Goal: Task Accomplishment & Management: Use online tool/utility

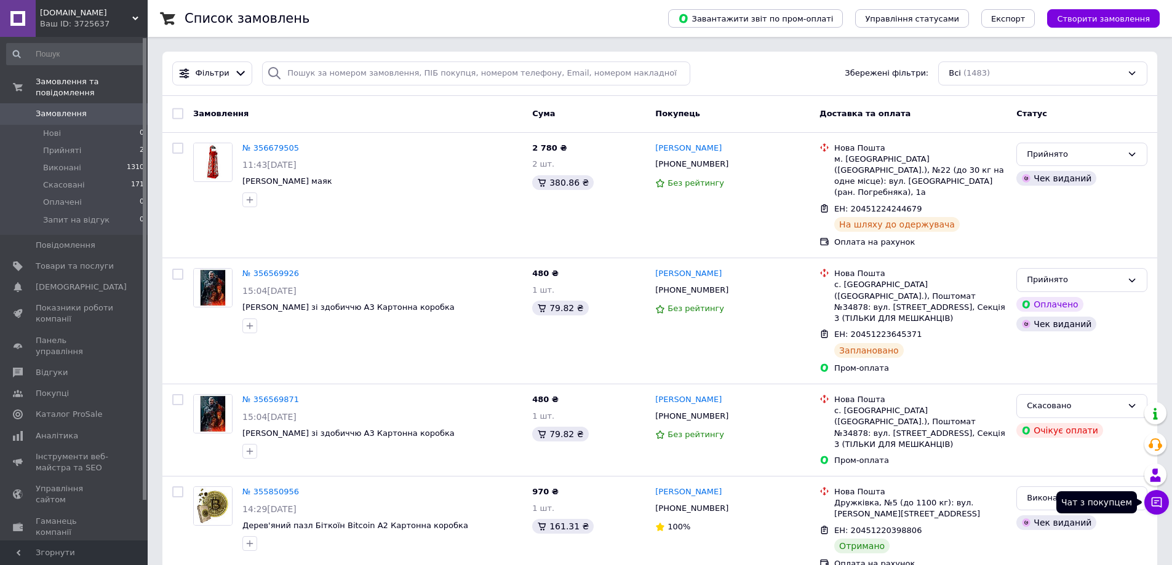
click at [1157, 499] on icon at bounding box center [1156, 502] width 12 height 12
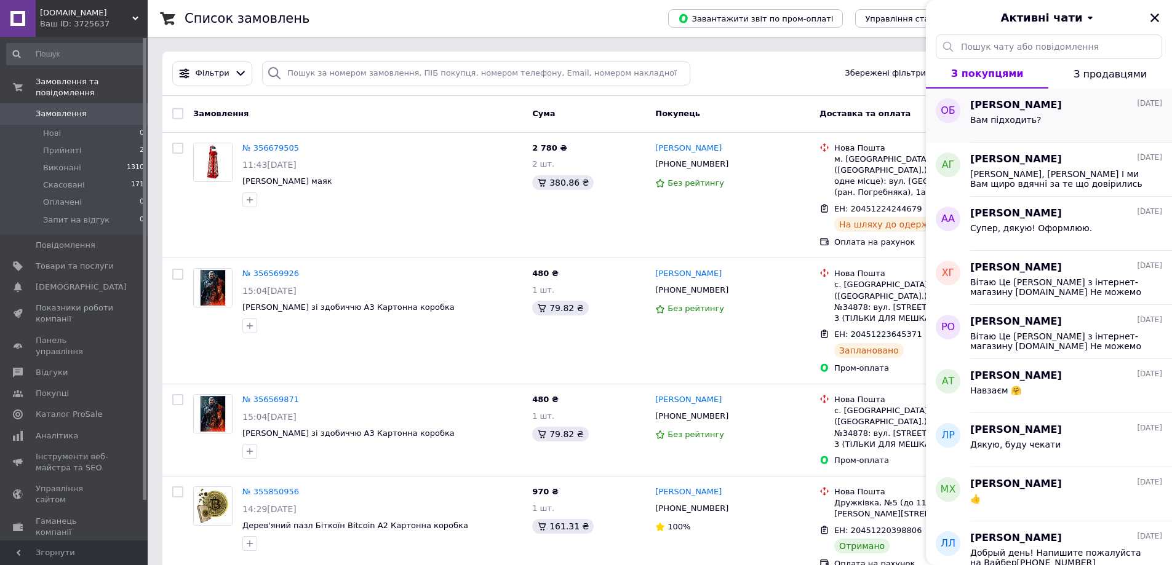
click at [1012, 115] on span "Вам підходить?" at bounding box center [1005, 120] width 71 height 10
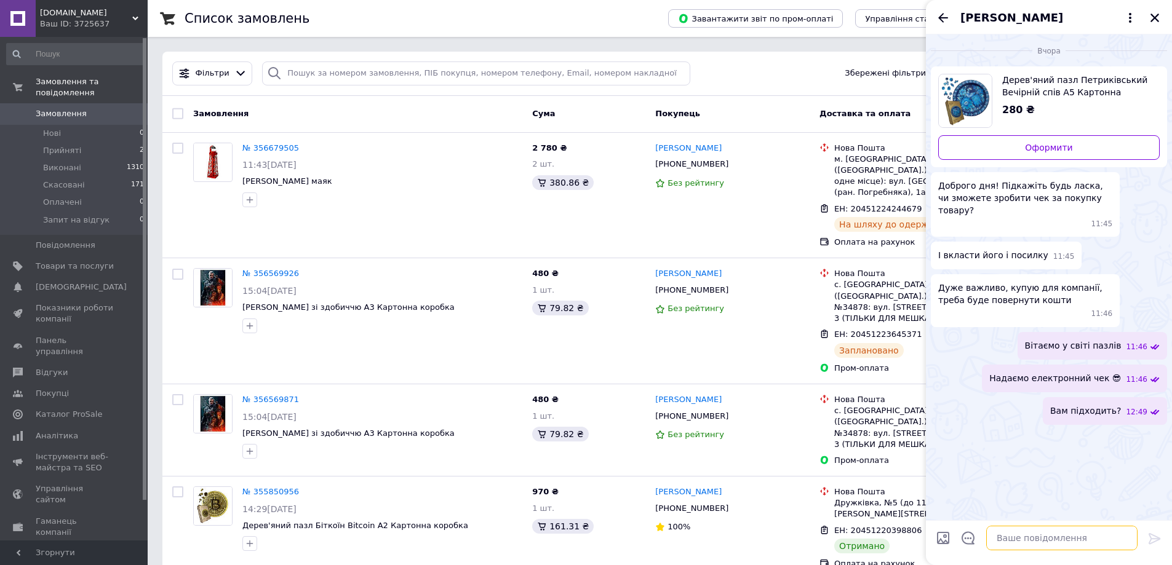
click at [1049, 537] on textarea at bounding box center [1061, 538] width 151 height 25
type textarea "[PERSON_NAME], [PERSON_NAME] Щось вирішили стосовно пазлику? 🙃"
click at [1149, 539] on icon at bounding box center [1154, 538] width 15 height 15
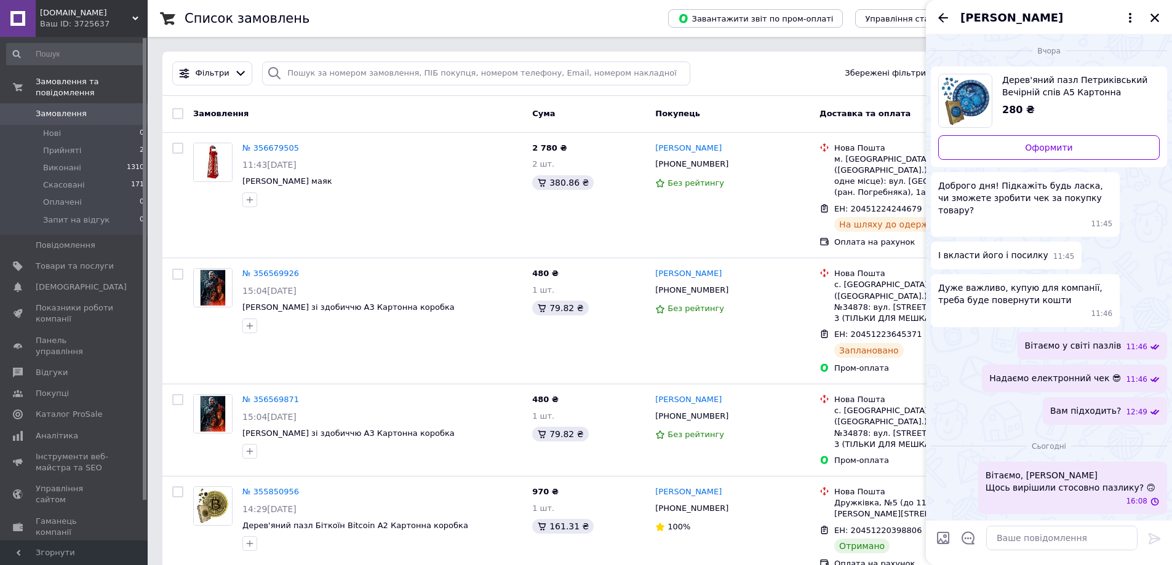
scroll to position [0, 0]
click at [370, 109] on div "Замовлення" at bounding box center [357, 114] width 339 height 22
click at [1152, 17] on icon "Закрити" at bounding box center [1154, 17] width 11 height 11
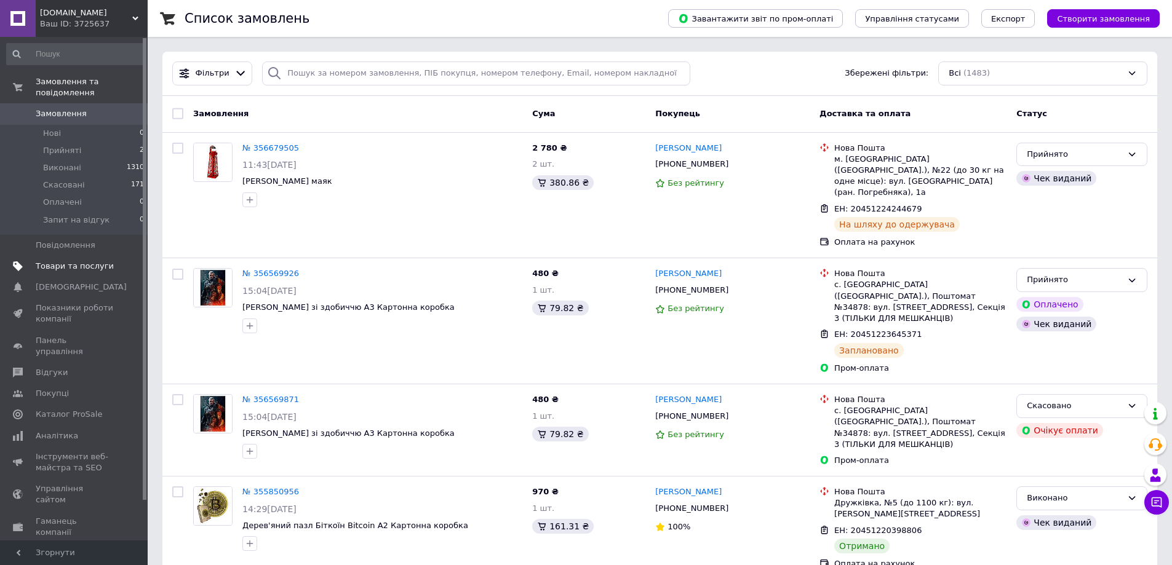
click at [103, 261] on span "Товари та послуги" at bounding box center [75, 266] width 78 height 11
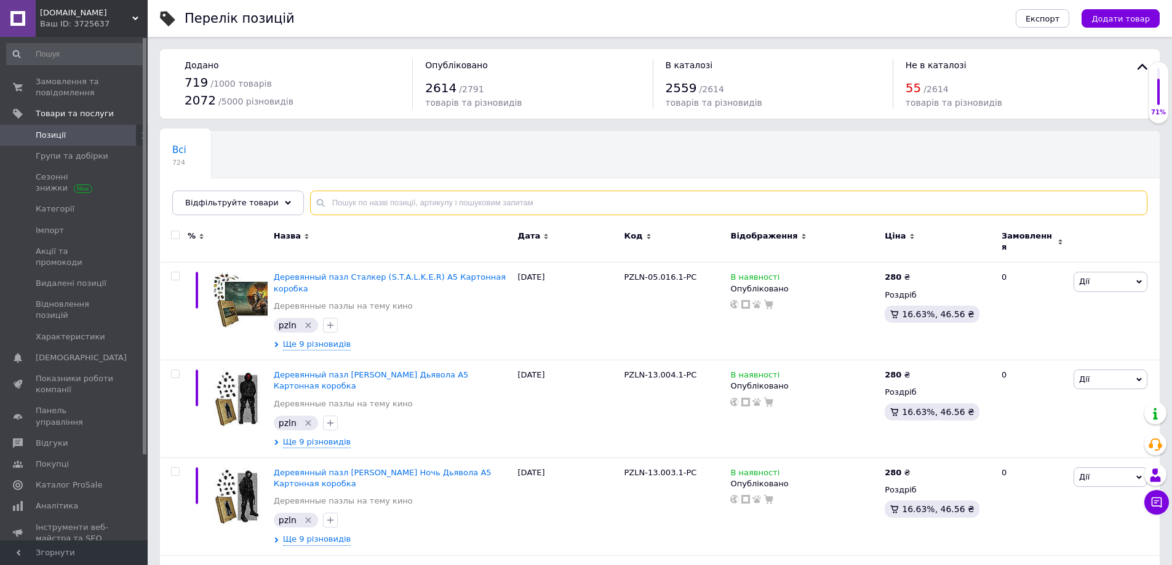
click at [494, 201] on input "text" at bounding box center [728, 203] width 837 height 25
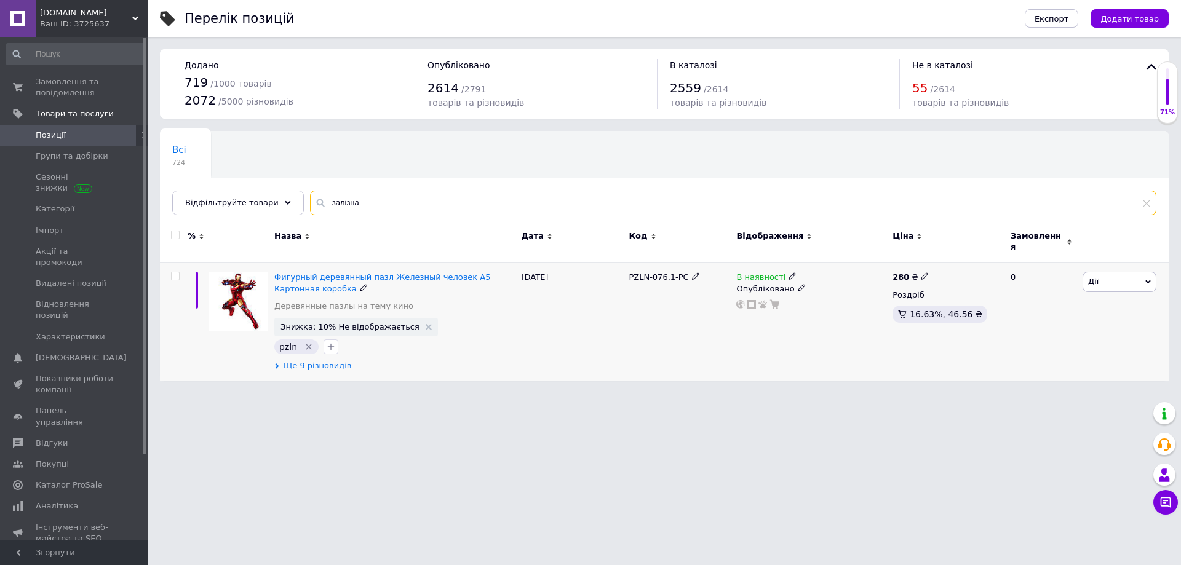
type input "залізна"
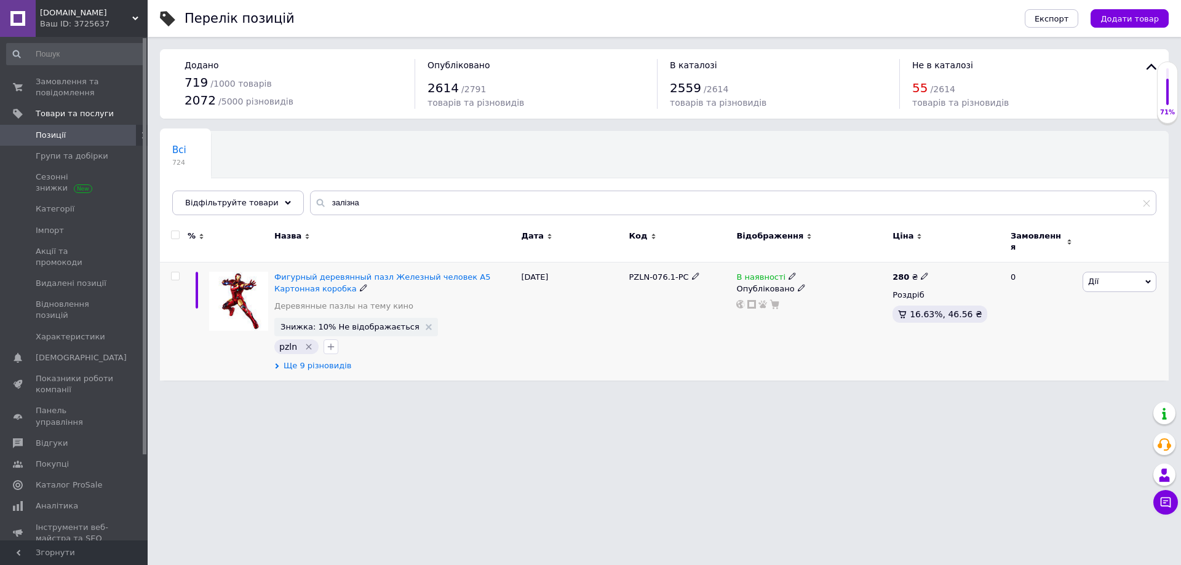
click at [330, 360] on span "Ще 9 різновидів" at bounding box center [318, 365] width 68 height 11
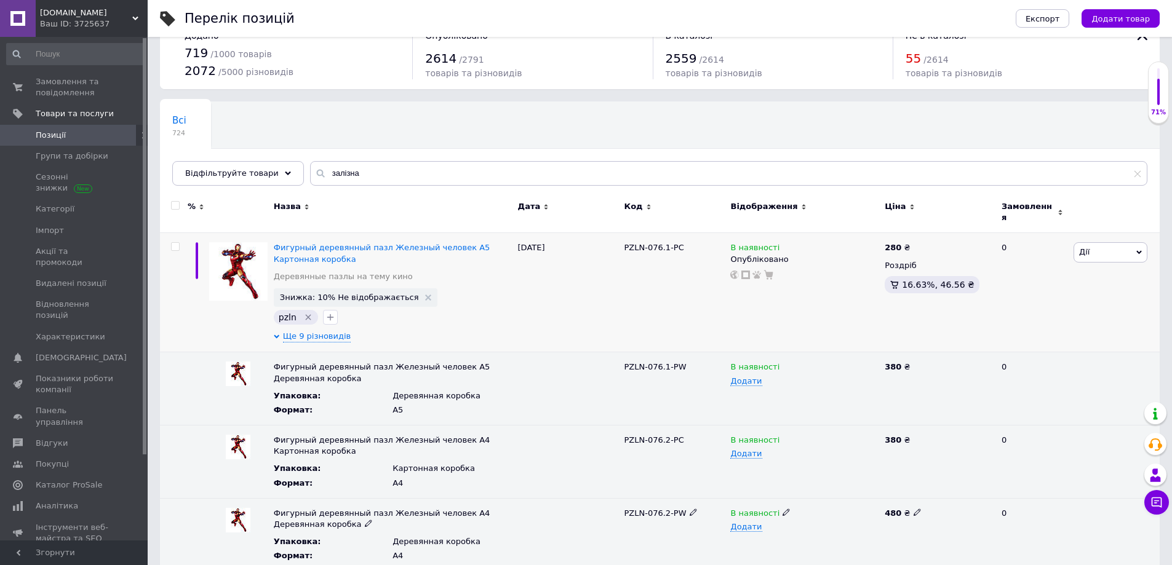
scroll to position [27, 0]
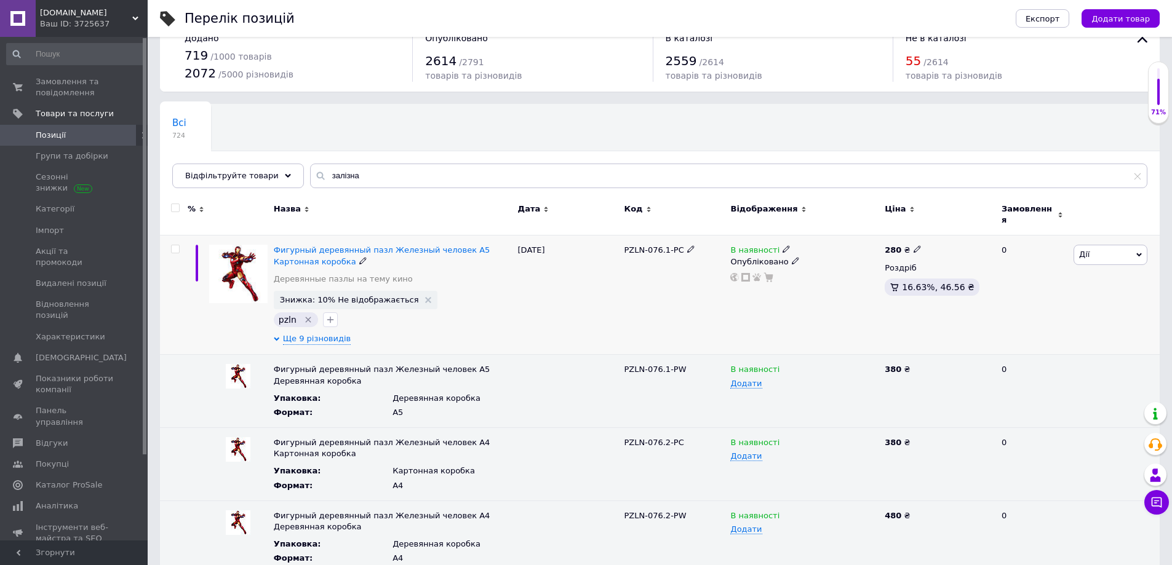
click at [1090, 245] on span "Дії" at bounding box center [1110, 255] width 74 height 20
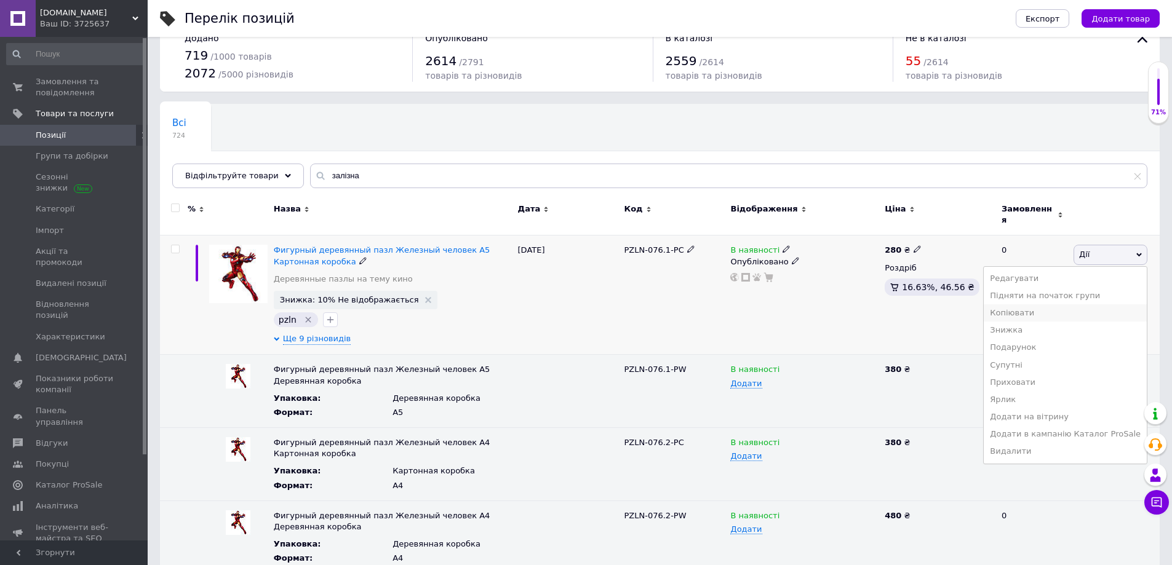
click at [1031, 304] on li "Копіювати" at bounding box center [1064, 312] width 163 height 17
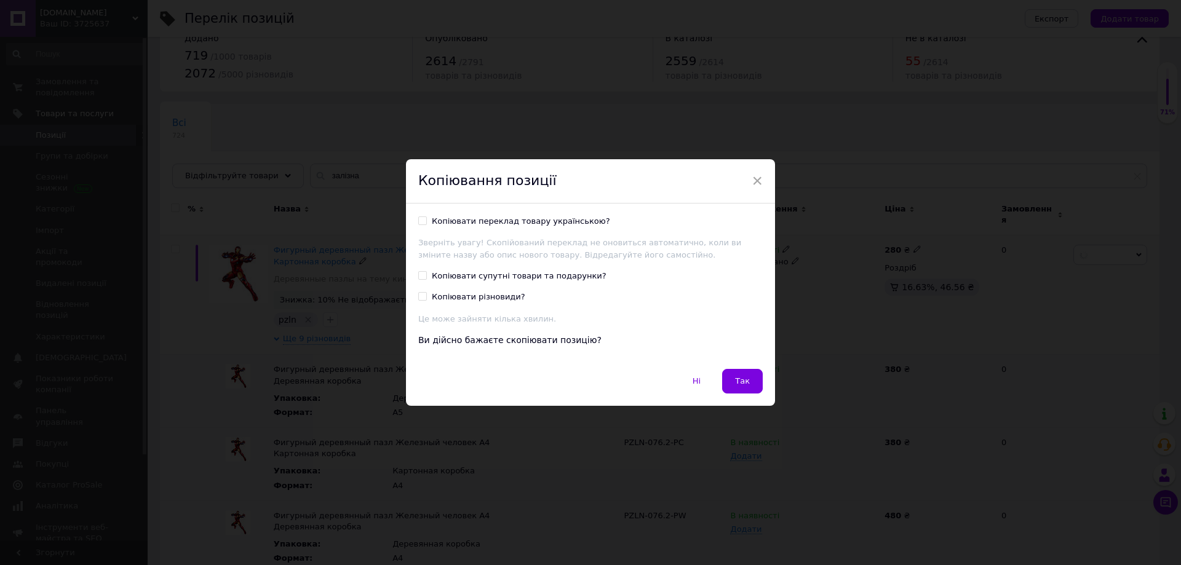
click at [542, 221] on div "Копіювати переклад товару українською?" at bounding box center [521, 221] width 178 height 11
click at [426, 221] on input "Копіювати переклад товару українською?" at bounding box center [422, 220] width 8 height 8
checkbox input "true"
click at [478, 298] on div "Копіювати різновиди?" at bounding box center [478, 297] width 93 height 11
click at [426, 298] on input "Копіювати різновиди?" at bounding box center [422, 296] width 8 height 8
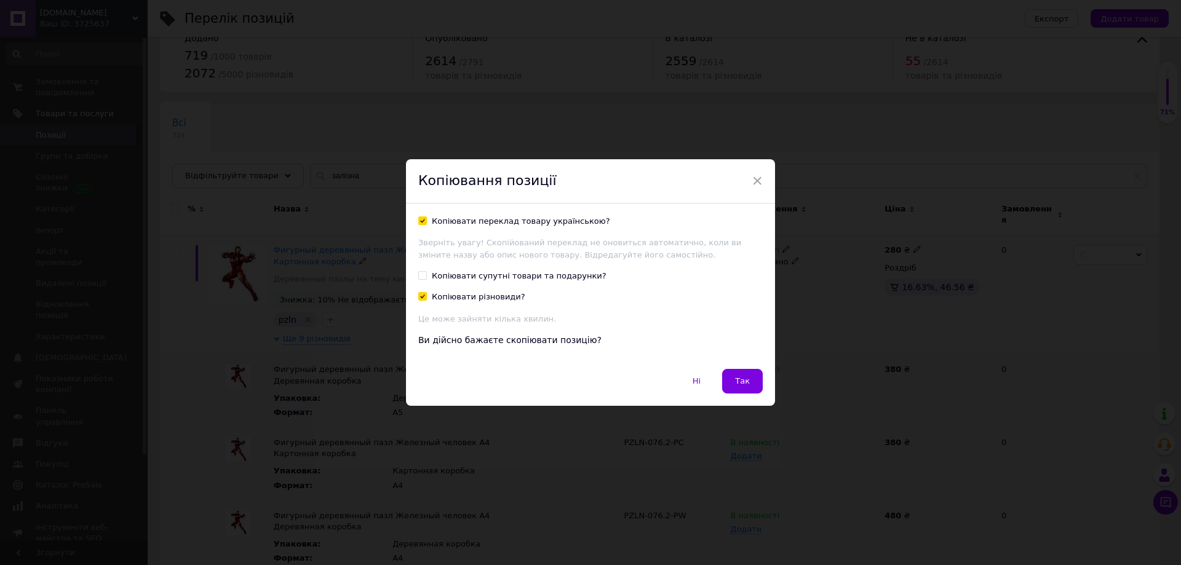
checkbox input "true"
click at [743, 378] on span "Так" at bounding box center [742, 380] width 15 height 9
